Goal: Information Seeking & Learning: Learn about a topic

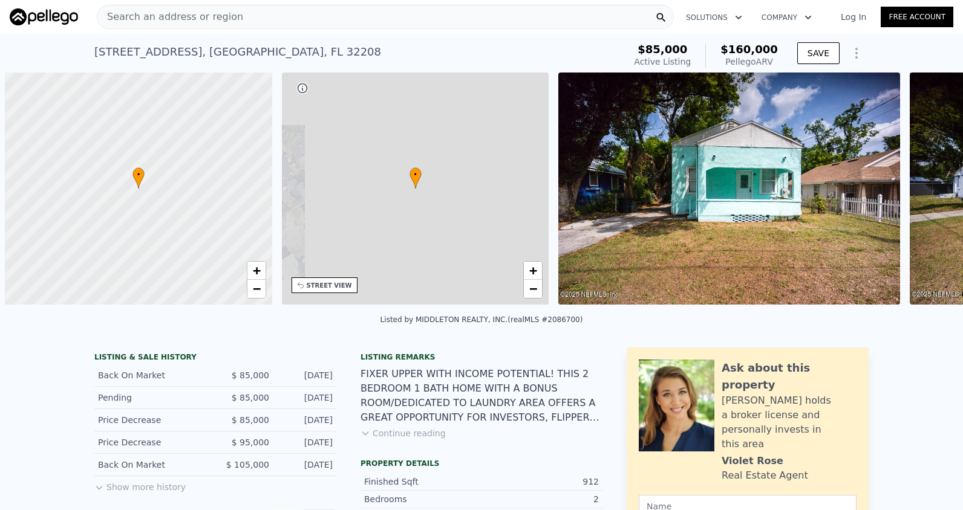
scroll to position [0, 5]
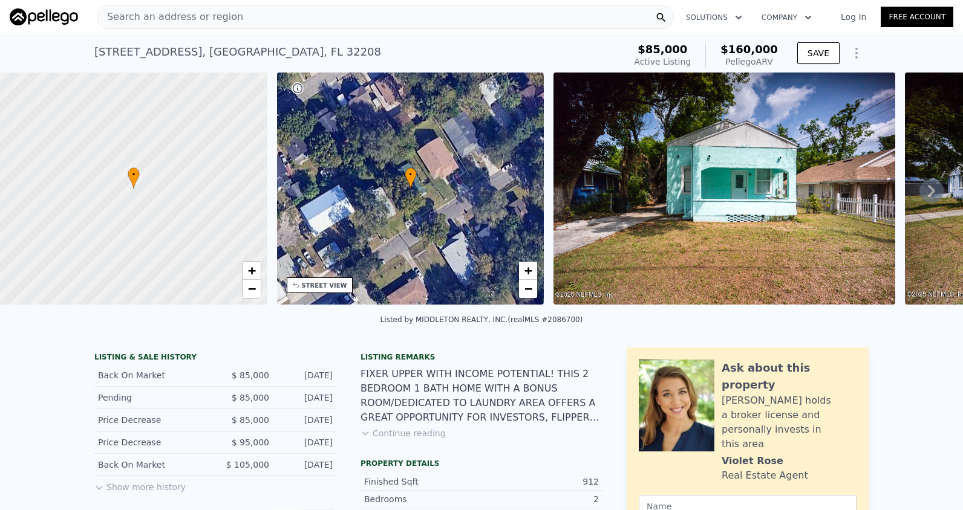
click at [204, 15] on span "Search an address or region" at bounding box center [170, 17] width 146 height 15
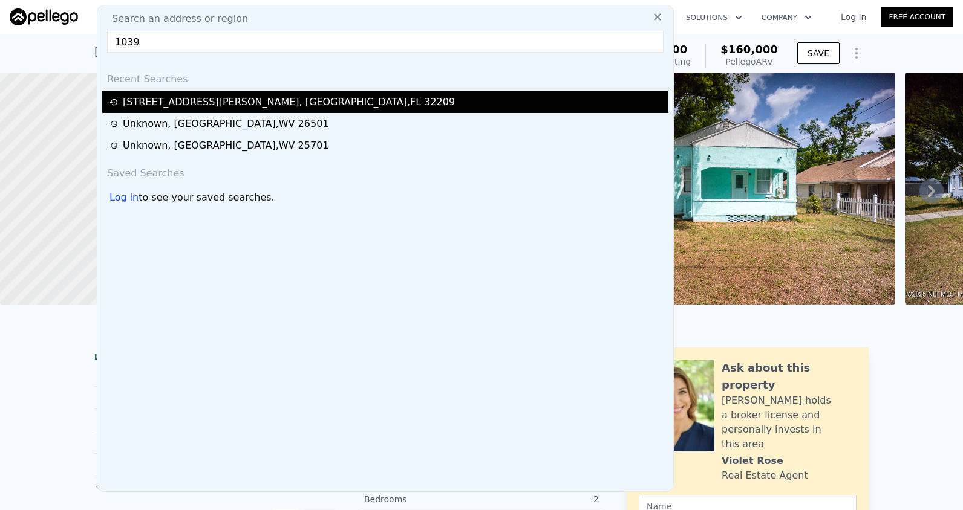
type input "1039"
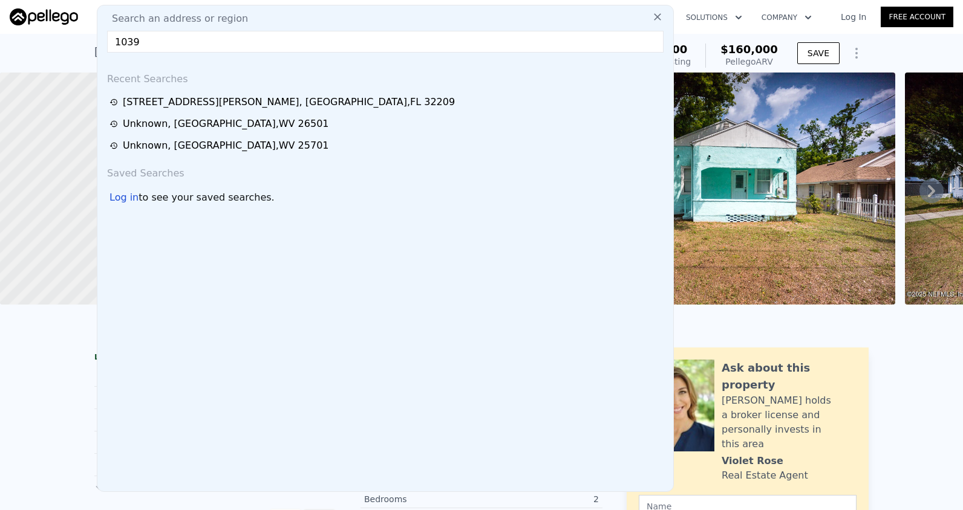
click at [137, 98] on div "[STREET_ADDRESS][PERSON_NAME]" at bounding box center [289, 102] width 332 height 15
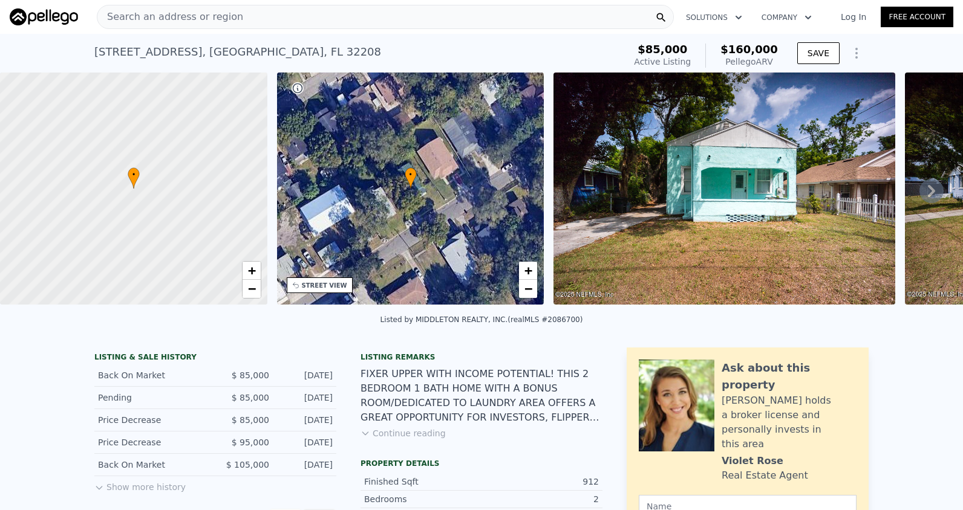
type input "3"
type input "7"
type input "3"
type input "1070"
type input "1584"
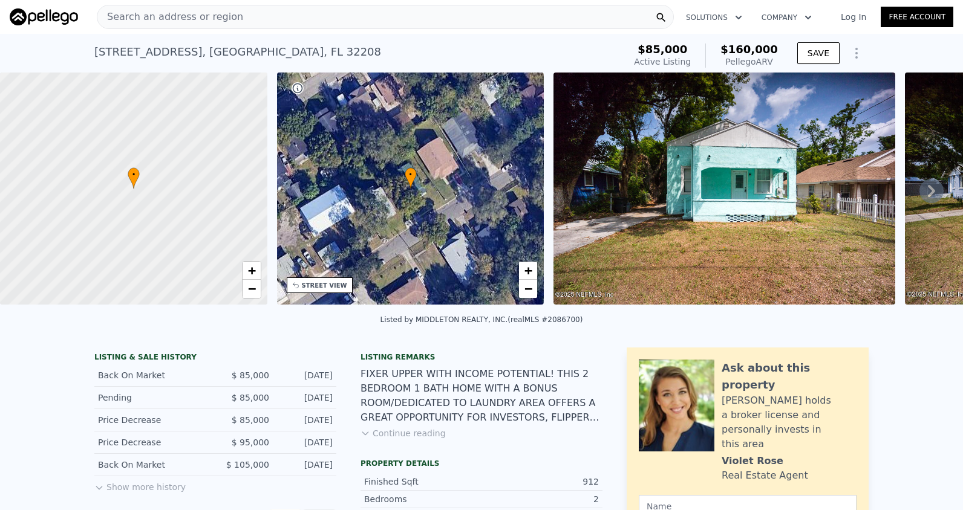
type input "3920.4"
type input "6534"
type input "$ 142,000"
type input "$ 73,655"
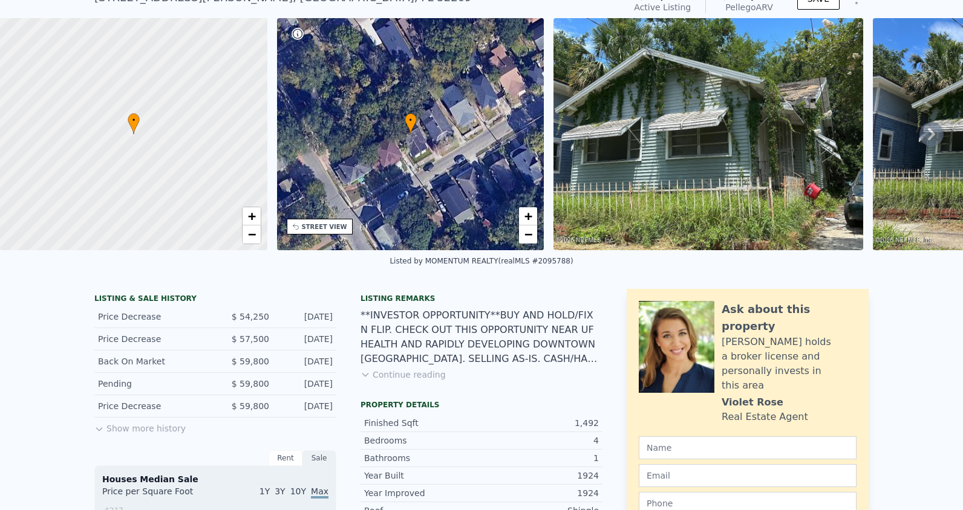
scroll to position [4, 0]
